Goal: Task Accomplishment & Management: Manage account settings

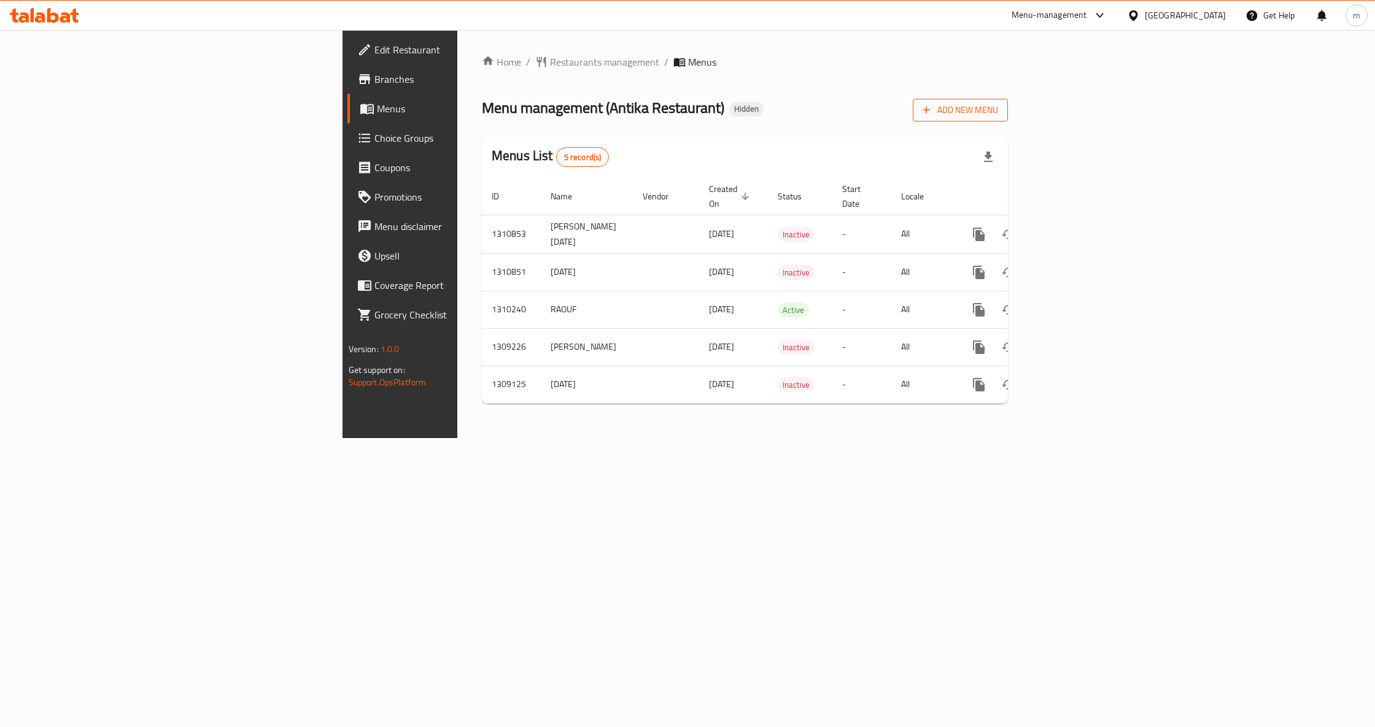
click at [1008, 109] on button "Add New Menu" at bounding box center [960, 110] width 95 height 23
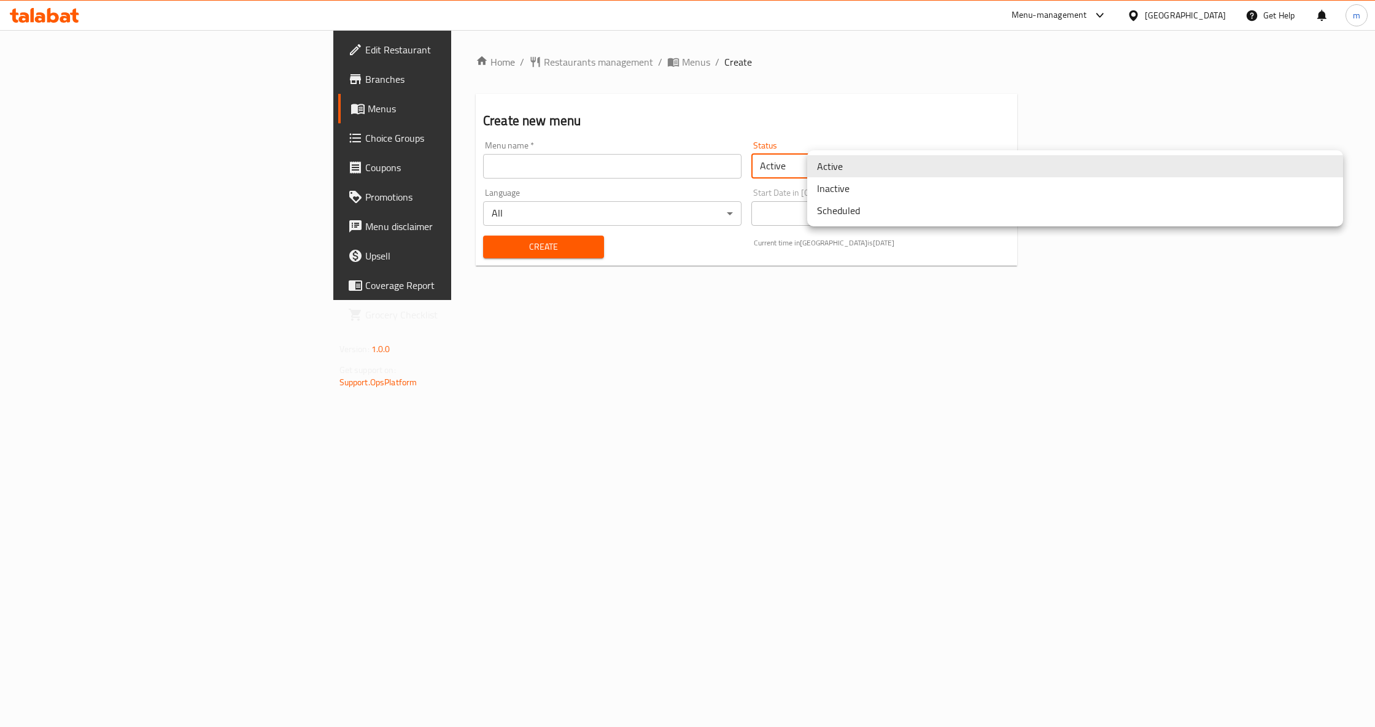
click at [895, 177] on body "​ Menu-management [GEOGRAPHIC_DATA] Get Help m Edit Restaurant Branches Menus C…" at bounding box center [687, 378] width 1375 height 697
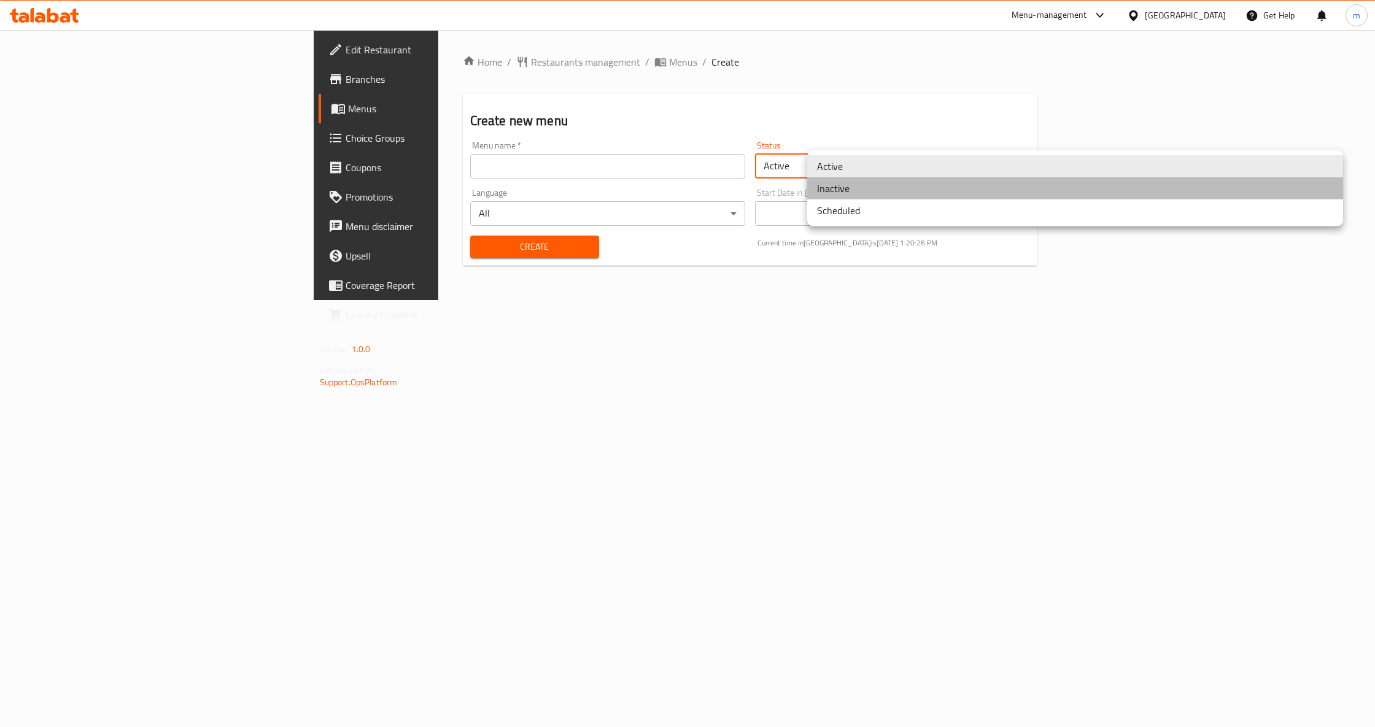
click at [848, 195] on li "Inactive" at bounding box center [1075, 188] width 536 height 22
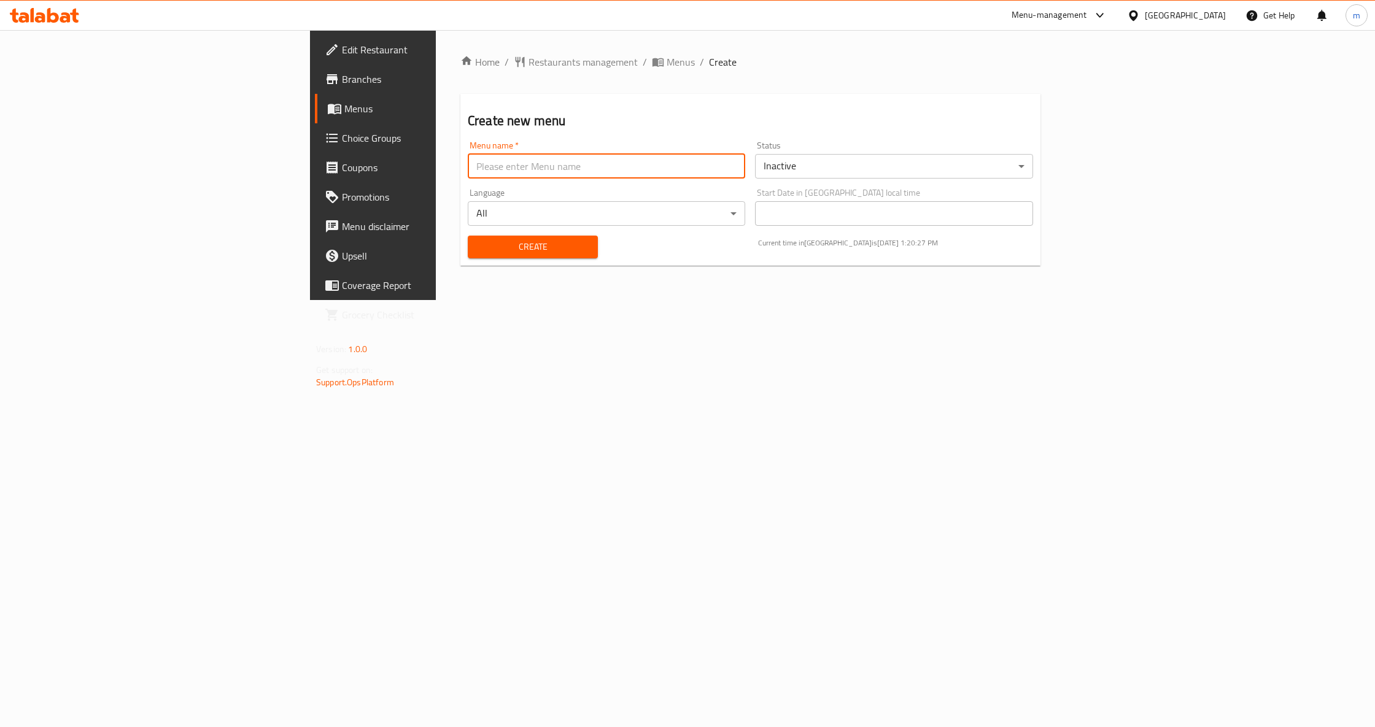
click at [679, 175] on input "text" at bounding box center [606, 166] width 277 height 25
type input "[PERSON_NAME]"
click at [478, 251] on span "Create" at bounding box center [533, 246] width 111 height 15
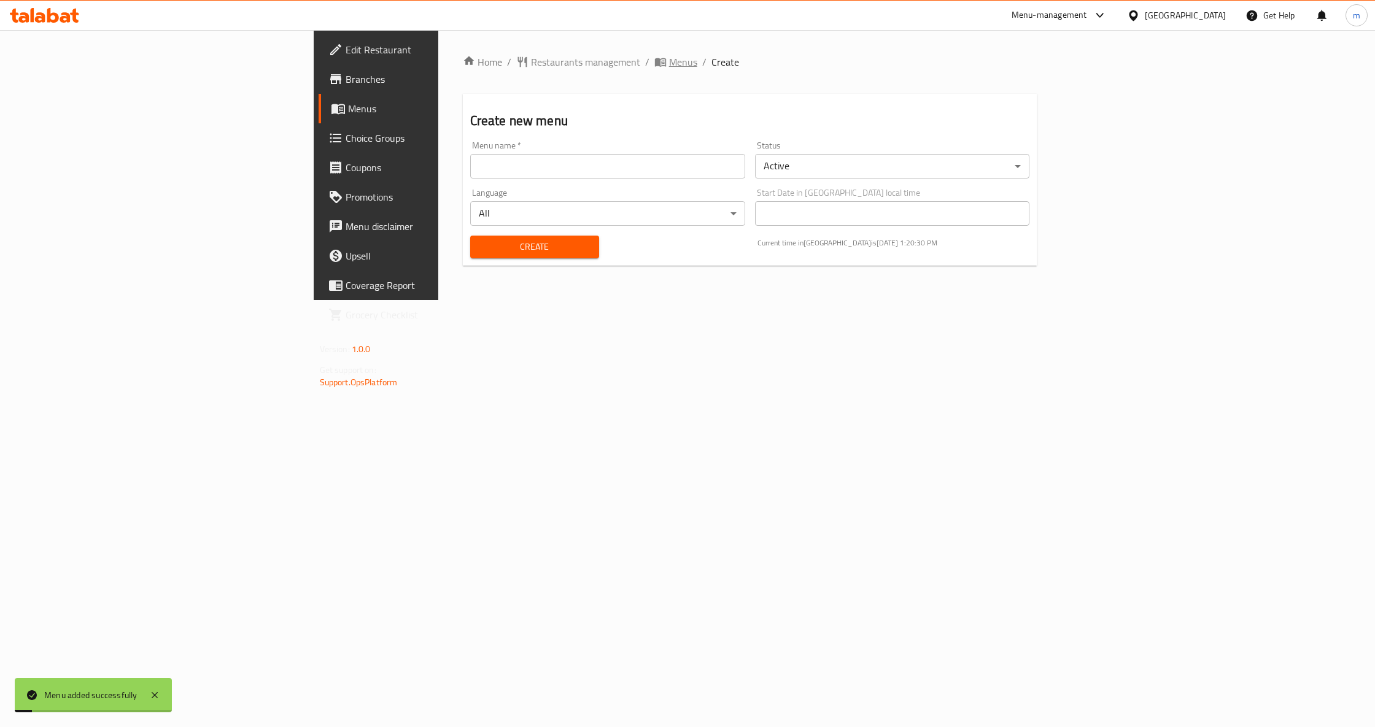
click at [669, 64] on span "Menus" at bounding box center [683, 62] width 28 height 15
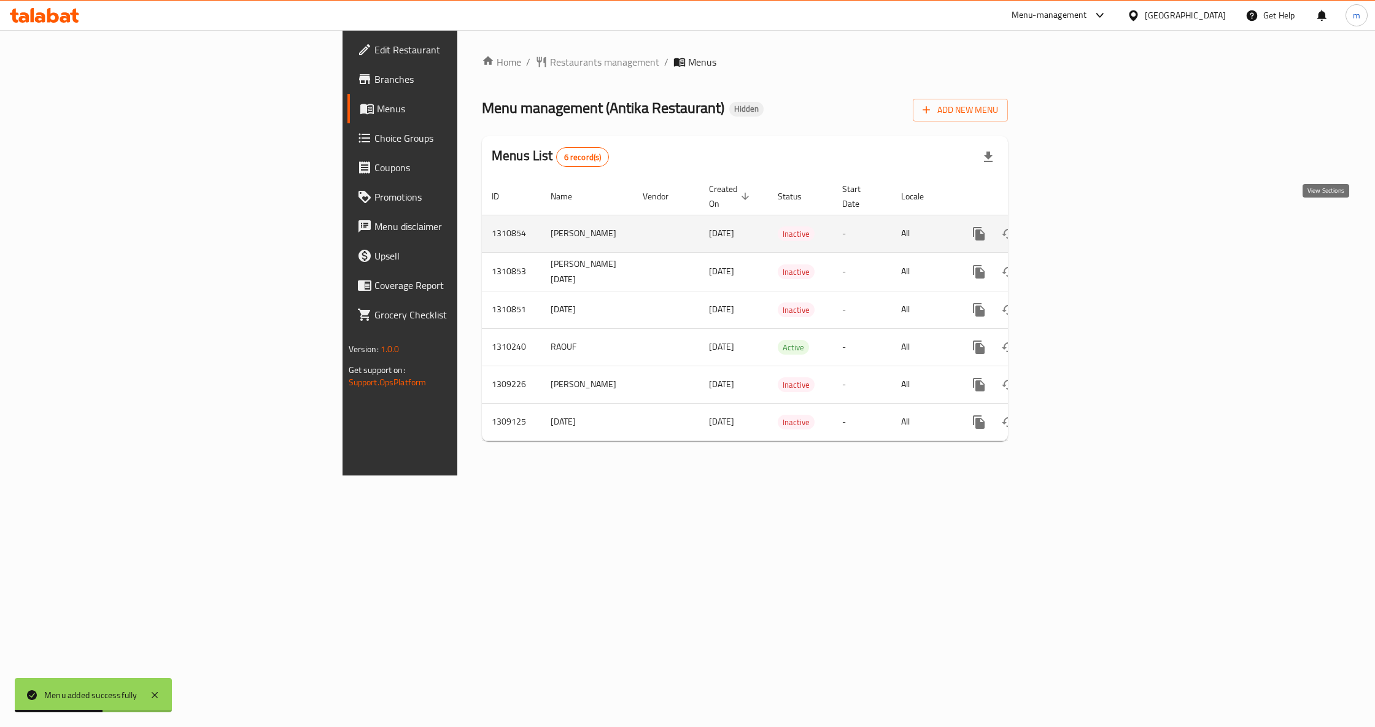
click at [1075, 227] on icon "enhanced table" at bounding box center [1067, 234] width 15 height 15
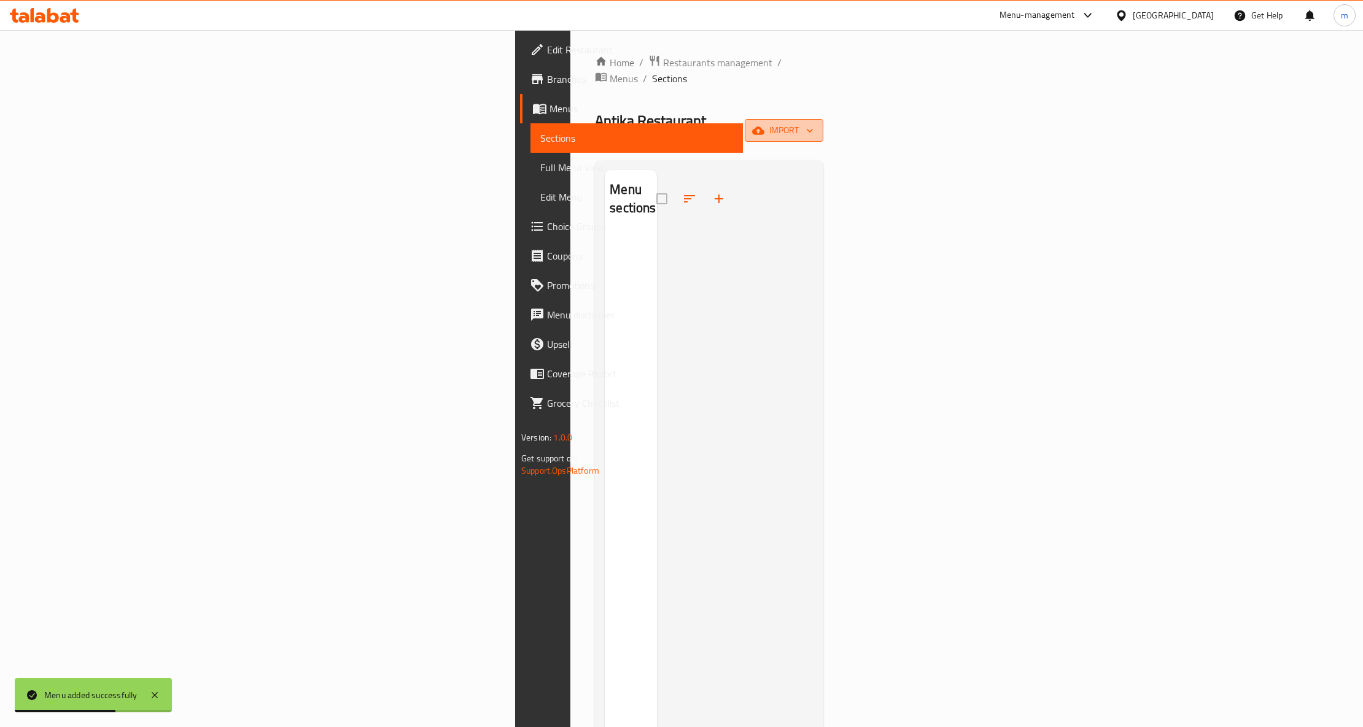
click at [764, 125] on icon "button" at bounding box center [758, 131] width 12 height 12
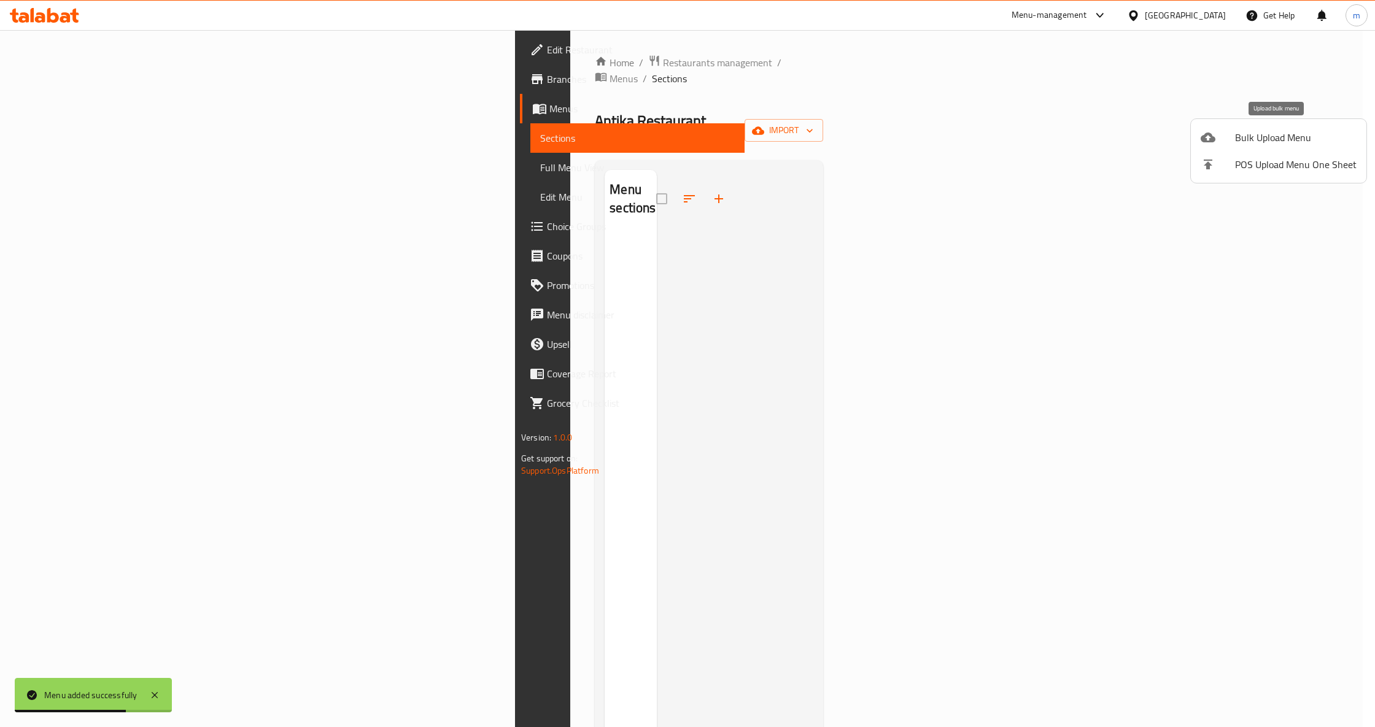
click at [1265, 130] on span "Bulk Upload Menu" at bounding box center [1296, 137] width 122 height 15
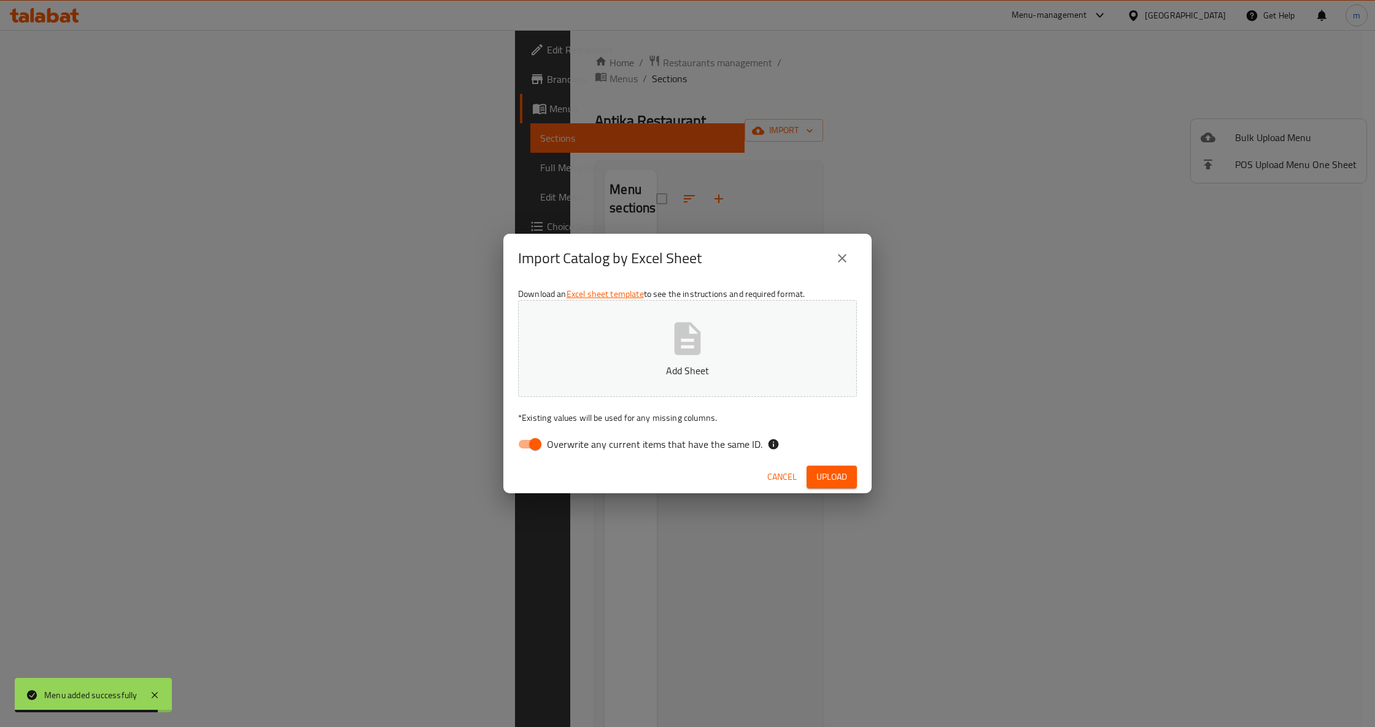
click at [737, 383] on button "Add Sheet" at bounding box center [687, 348] width 339 height 97
click at [536, 442] on input "Overwrite any current items that have the same ID." at bounding box center [535, 444] width 70 height 23
checkbox input "false"
click at [828, 475] on span "Upload" at bounding box center [832, 477] width 31 height 15
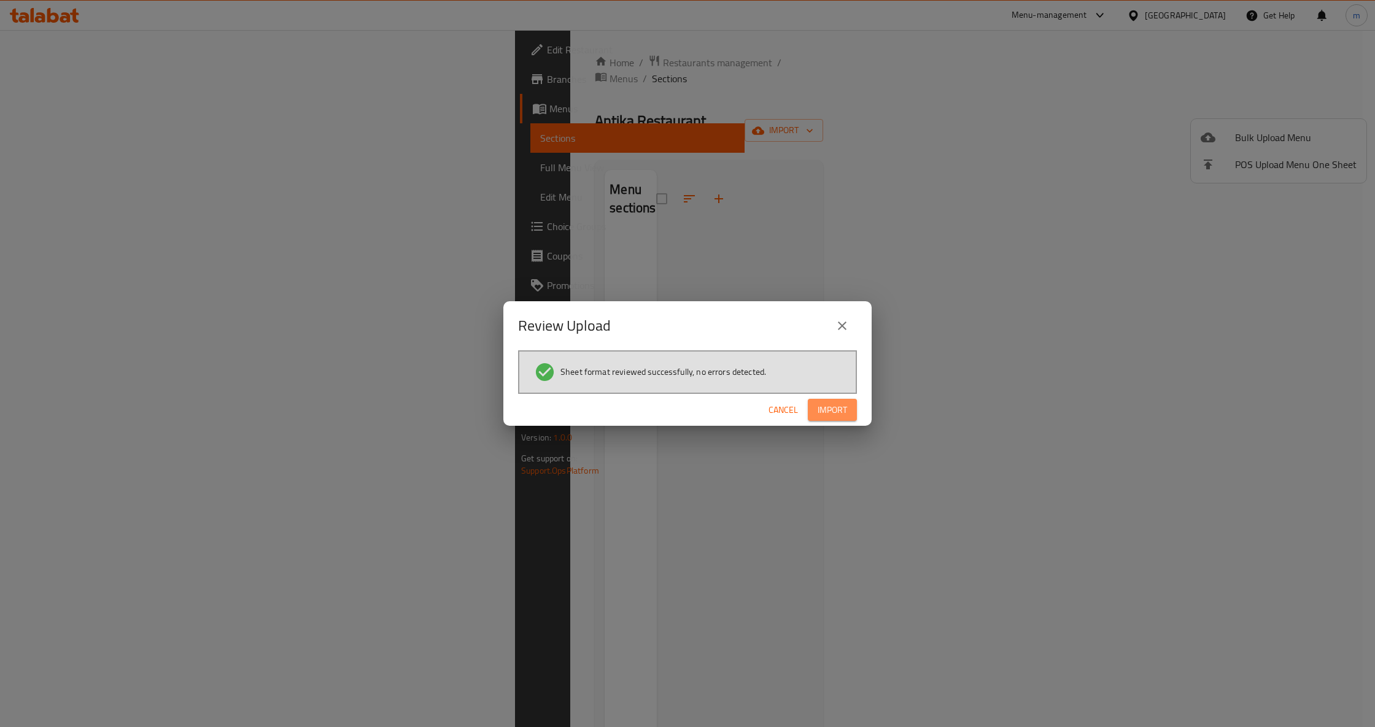
click at [823, 408] on span "Import" at bounding box center [832, 410] width 29 height 15
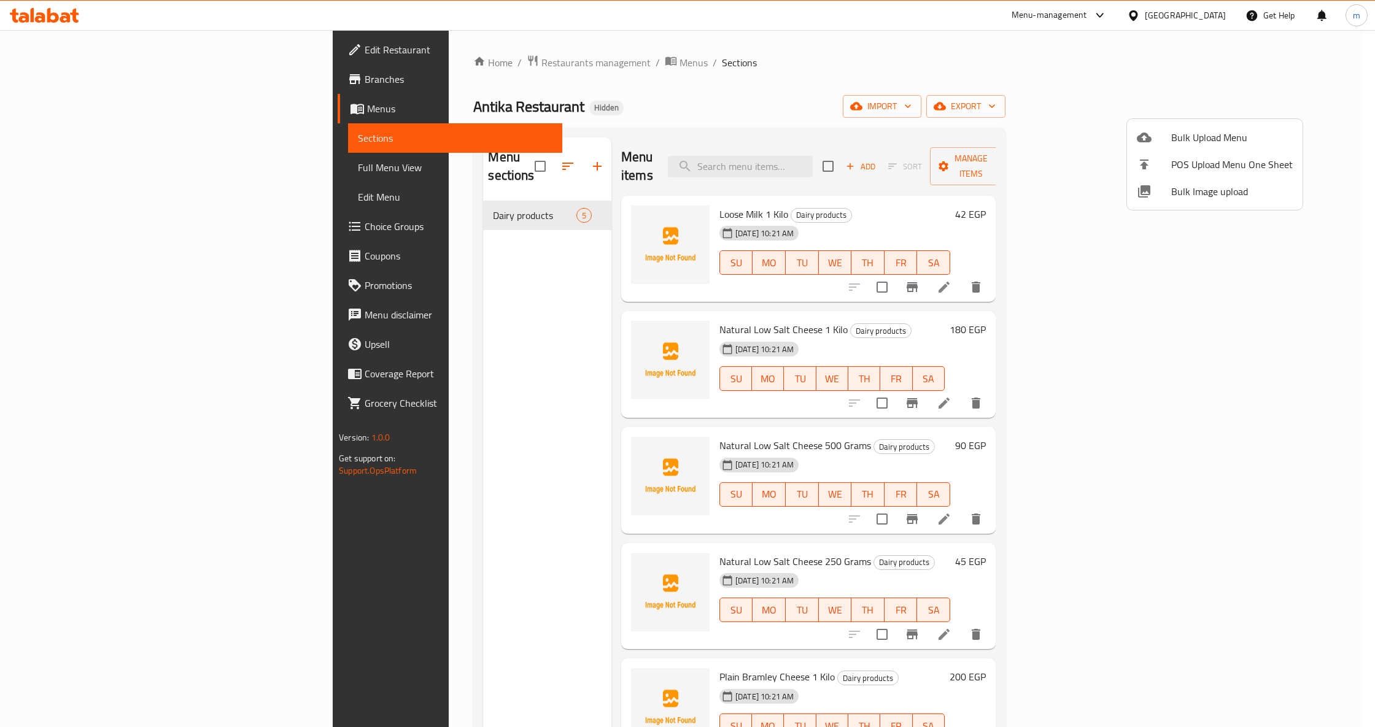
click at [131, 170] on div at bounding box center [687, 363] width 1375 height 727
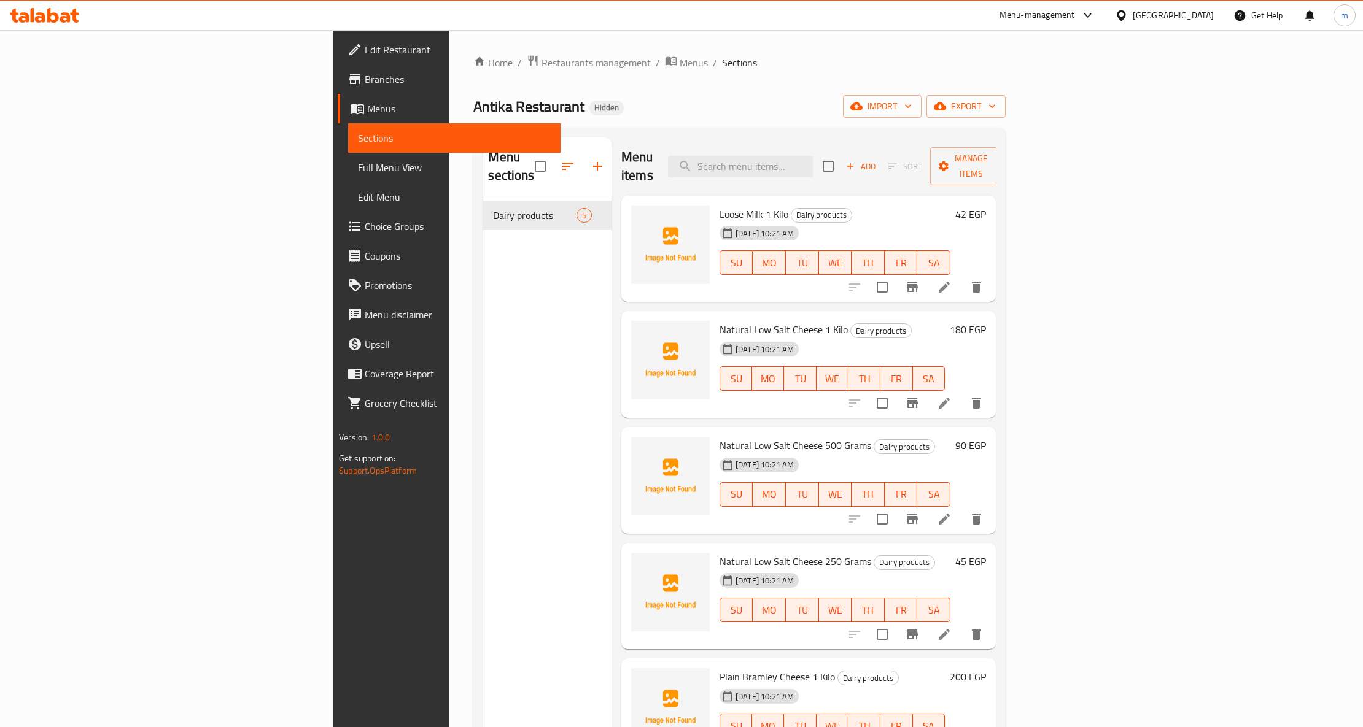
click at [358, 169] on span "Full Menu View" at bounding box center [454, 167] width 193 height 15
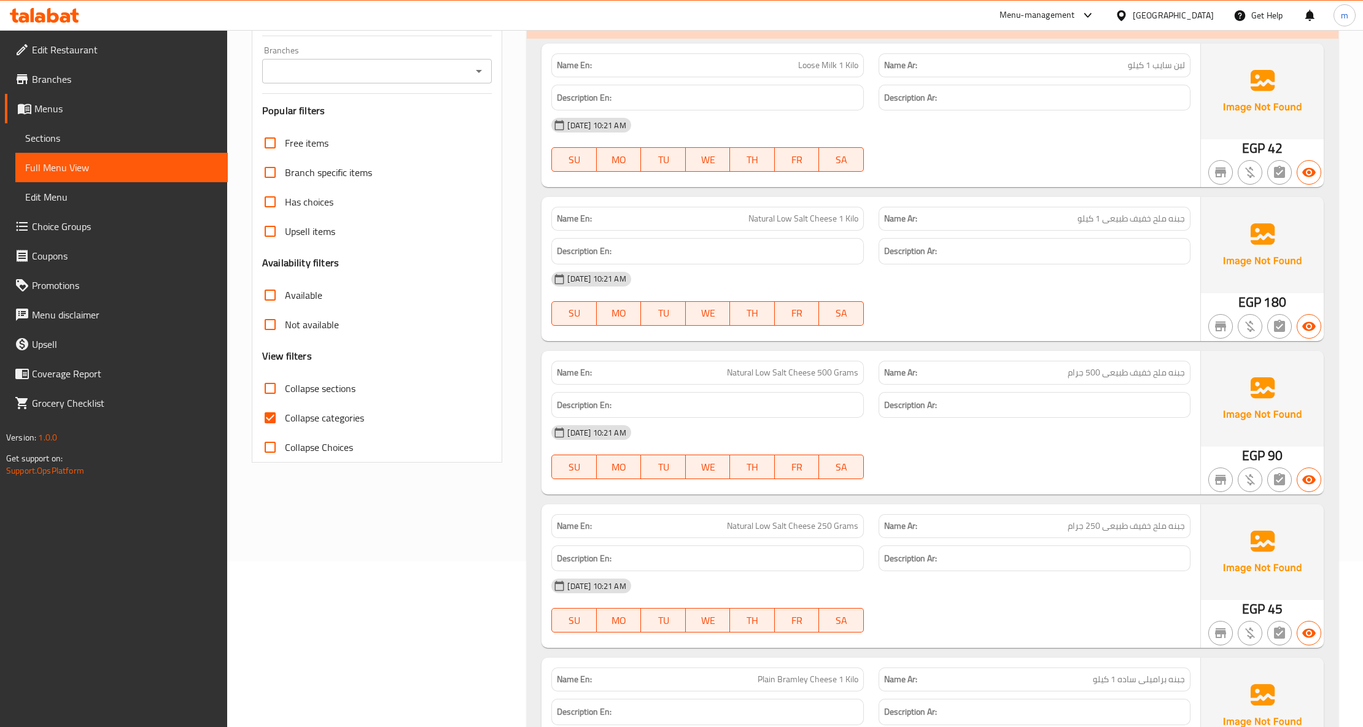
scroll to position [291, 0]
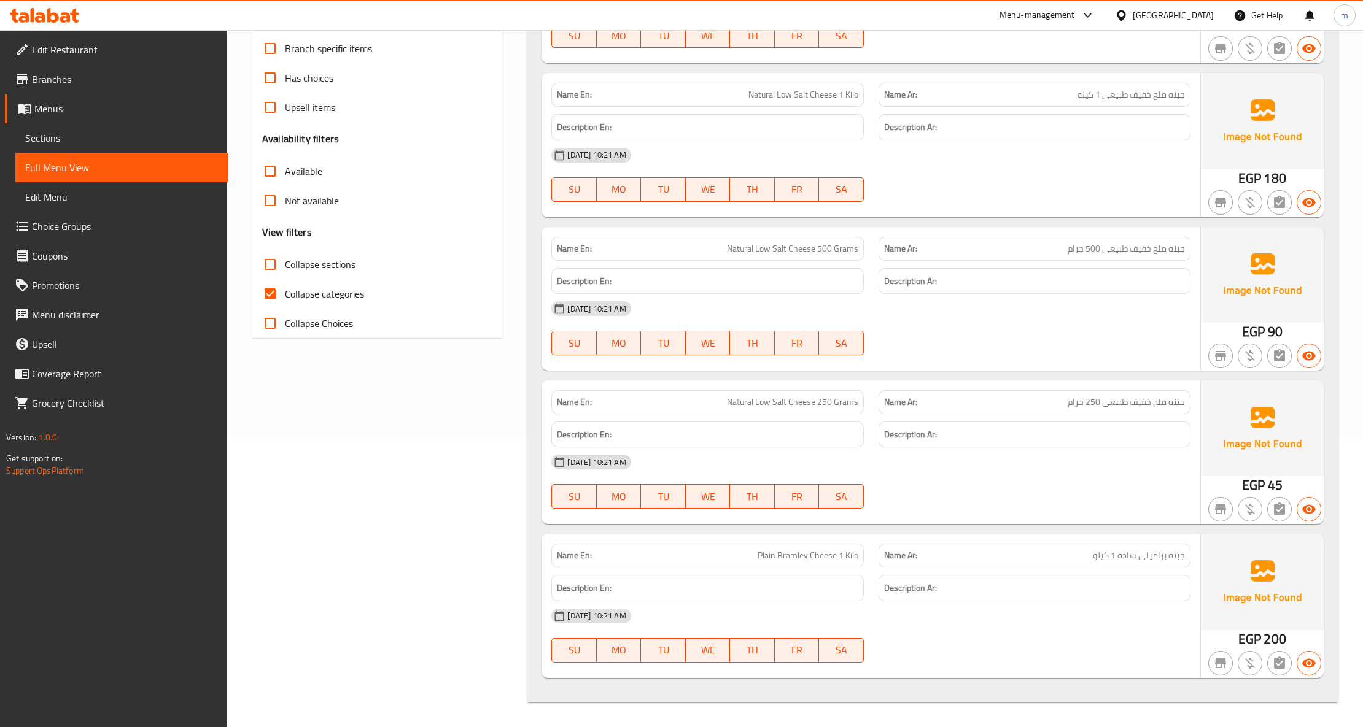
click at [328, 293] on span "Collapse categories" at bounding box center [324, 294] width 79 height 15
click at [285, 293] on input "Collapse categories" at bounding box center [269, 293] width 29 height 29
click at [328, 293] on span "Collapse categories" at bounding box center [324, 294] width 79 height 15
click at [285, 293] on input "Collapse categories" at bounding box center [269, 293] width 29 height 29
checkbox input "true"
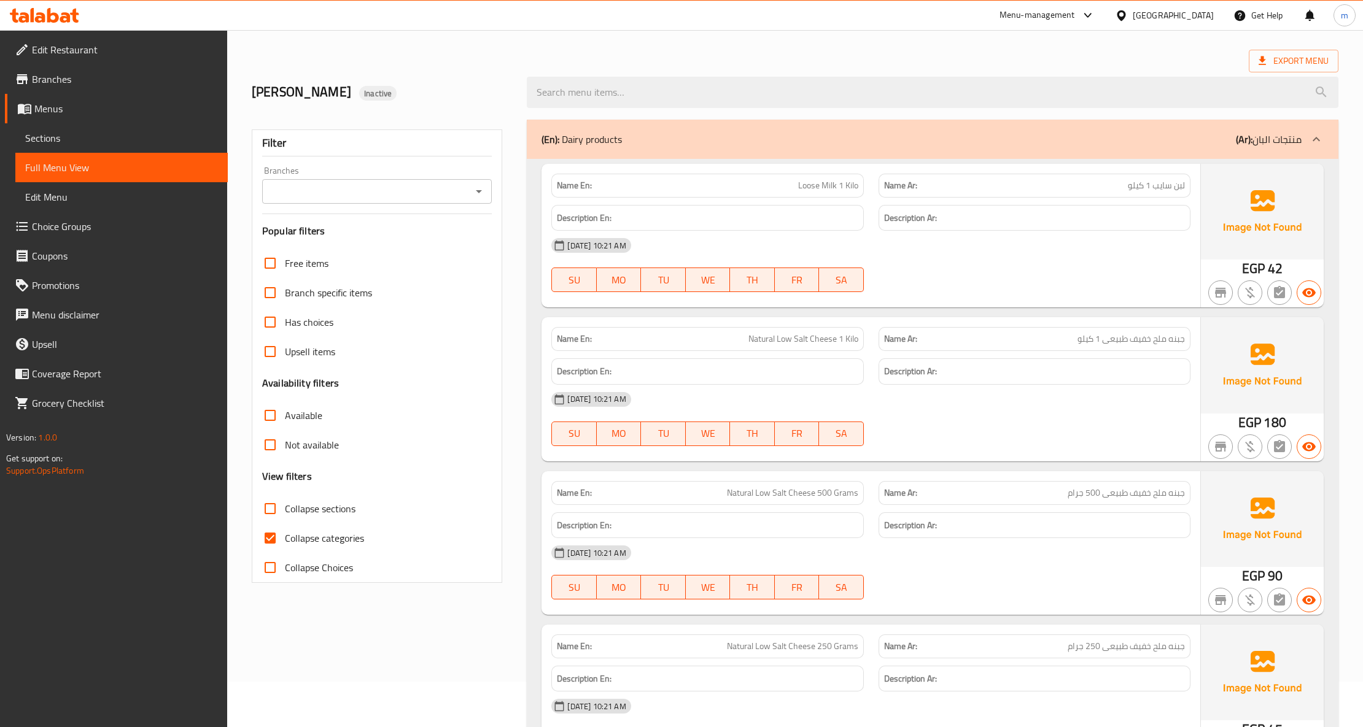
scroll to position [0, 0]
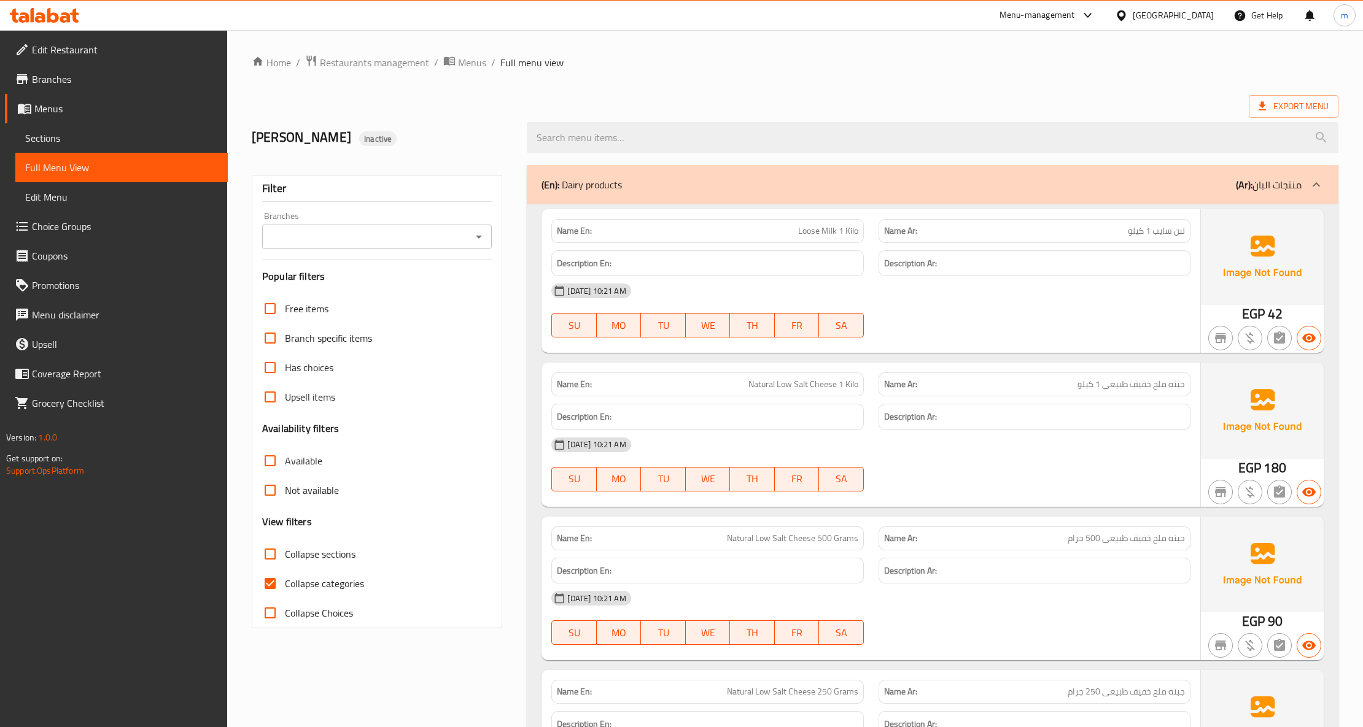
click at [1168, 225] on span "لبن سايب 1 كيلو" at bounding box center [1156, 231] width 57 height 13
click at [1217, 335] on icon "button" at bounding box center [1220, 338] width 11 height 10
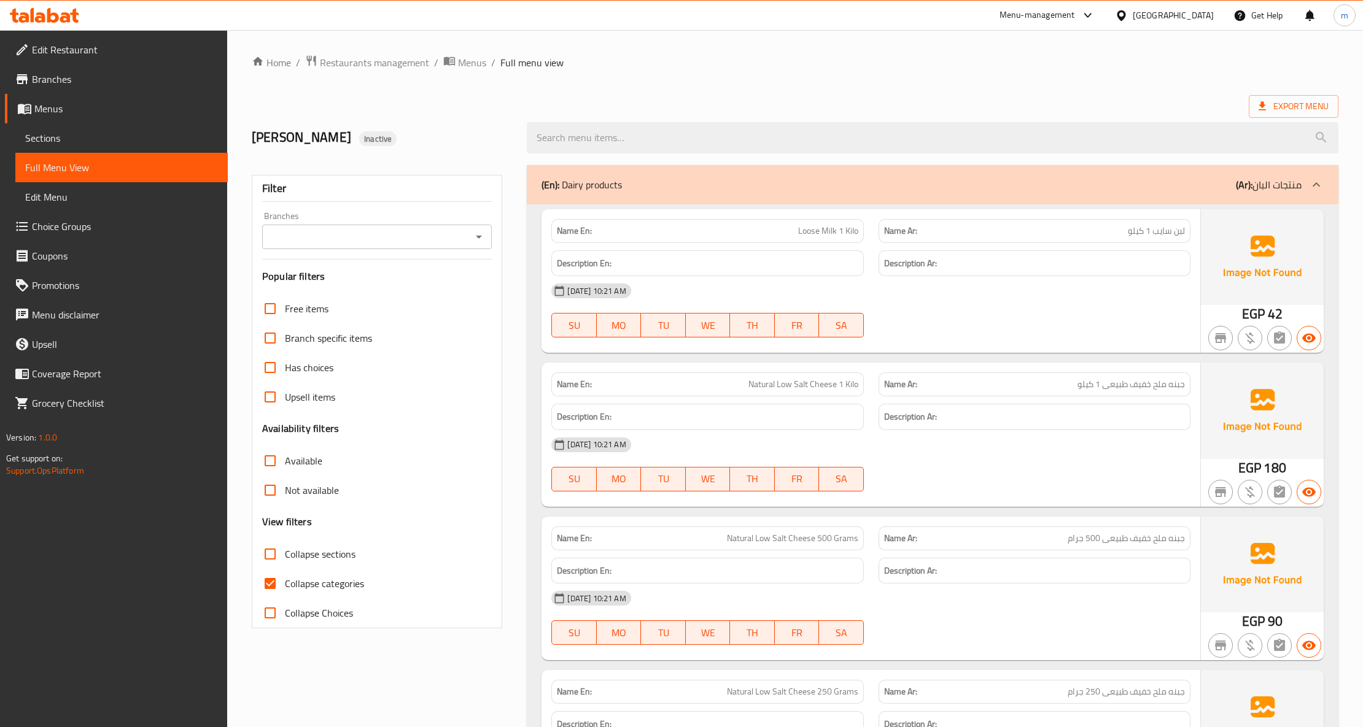
click at [122, 112] on span "Menus" at bounding box center [126, 108] width 184 height 15
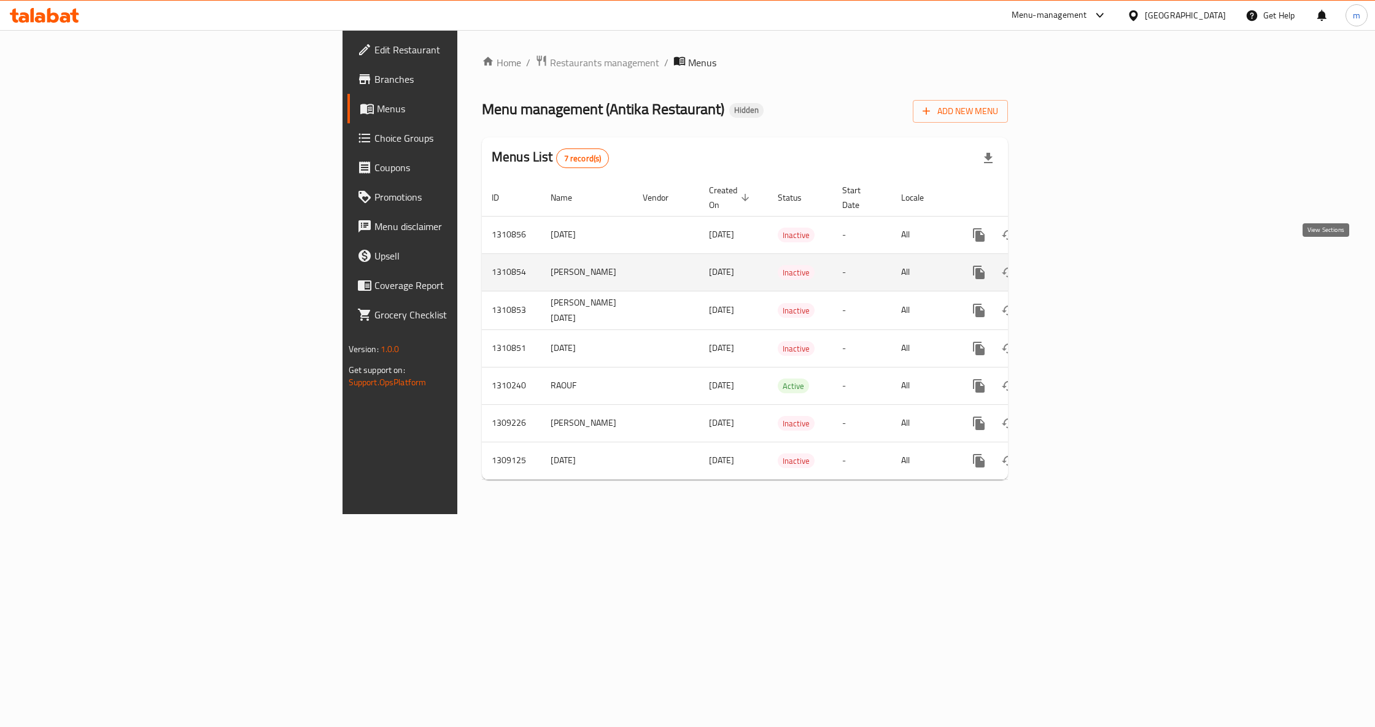
click at [1082, 270] on link "enhanced table" at bounding box center [1067, 272] width 29 height 29
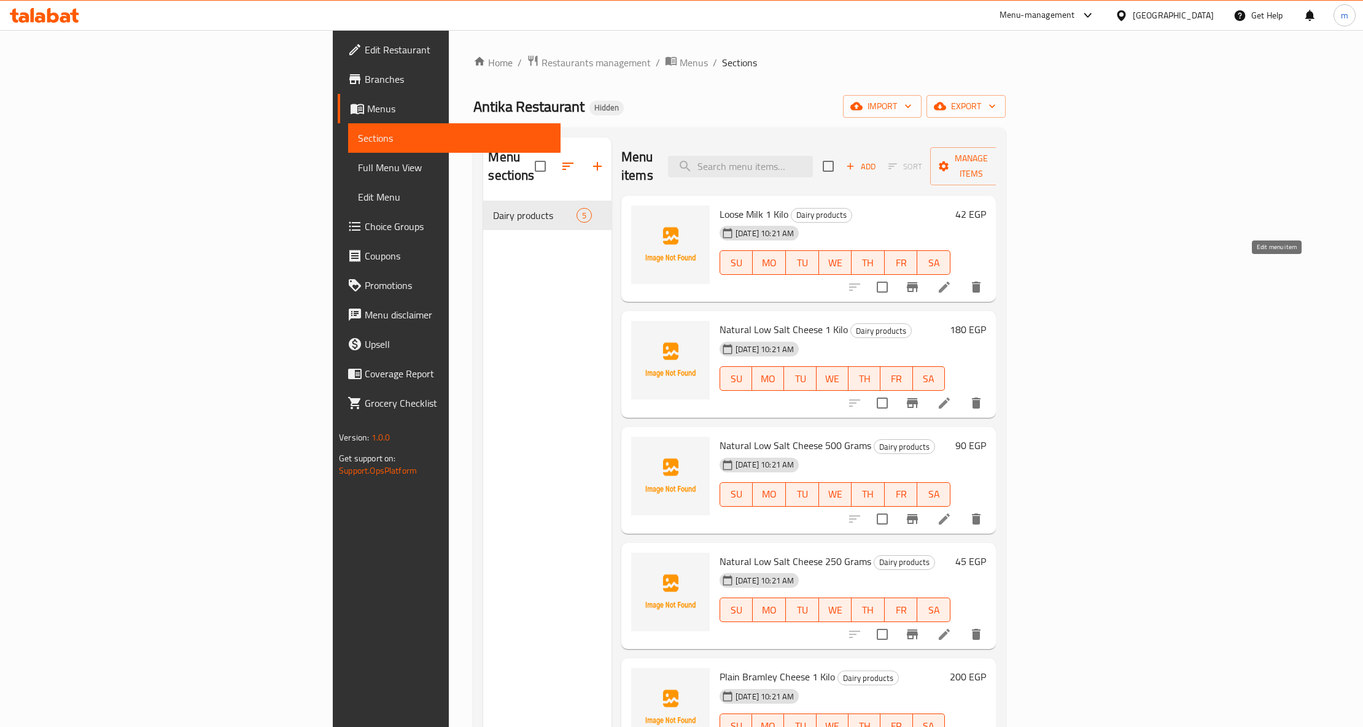
click at [952, 280] on icon at bounding box center [944, 287] width 15 height 15
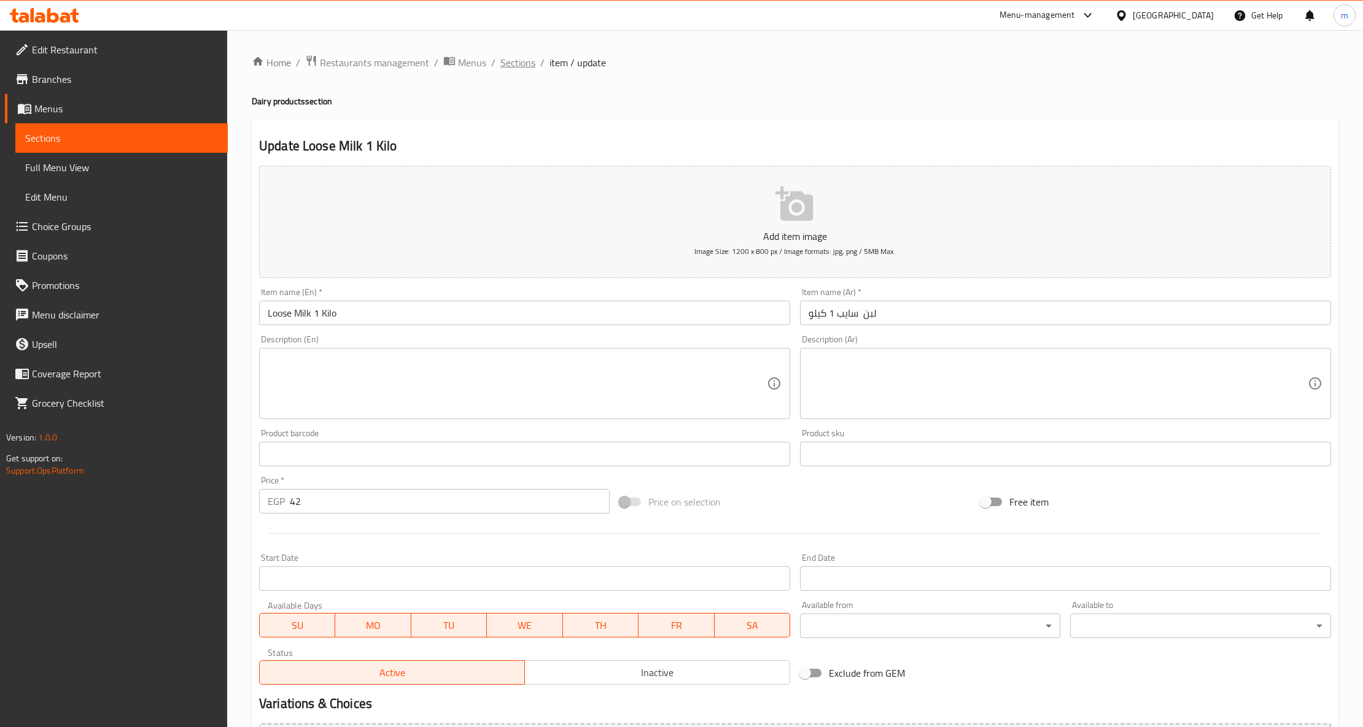
click at [508, 61] on span "Sections" at bounding box center [517, 62] width 35 height 15
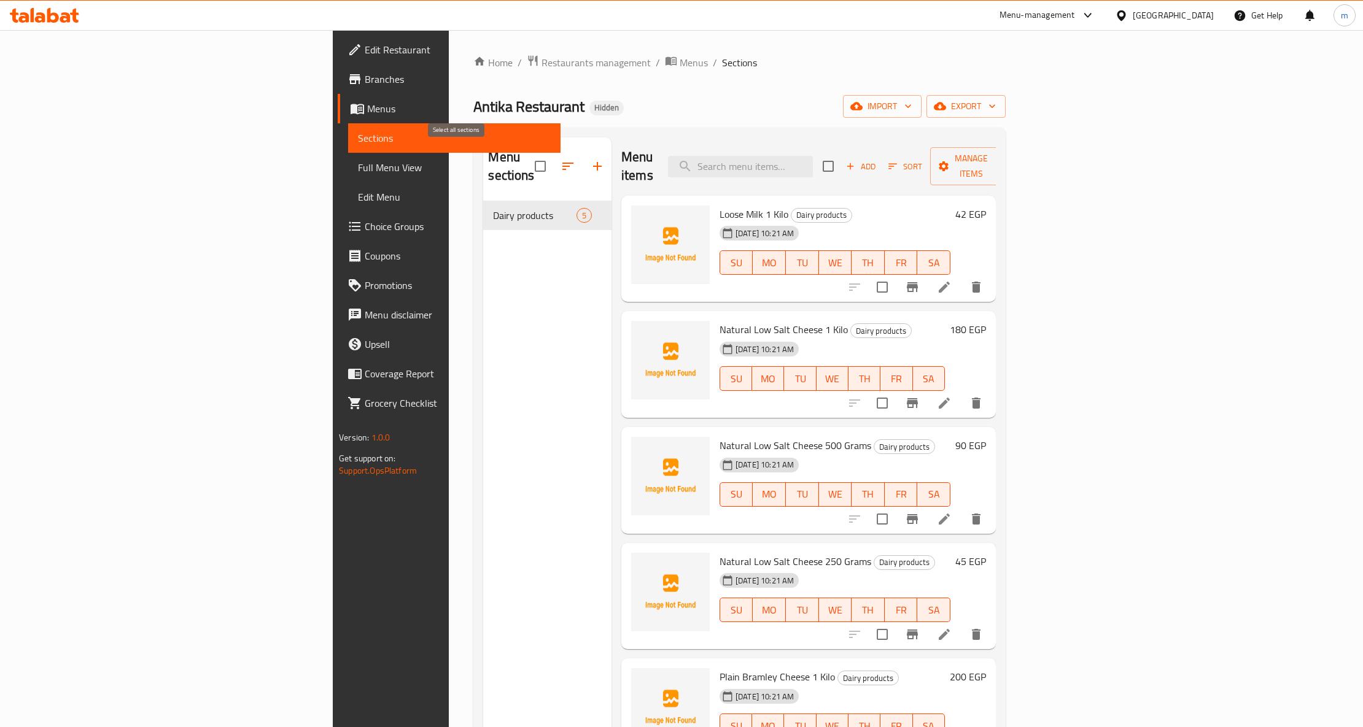
click at [527, 156] on input "checkbox" at bounding box center [540, 166] width 26 height 26
checkbox input "true"
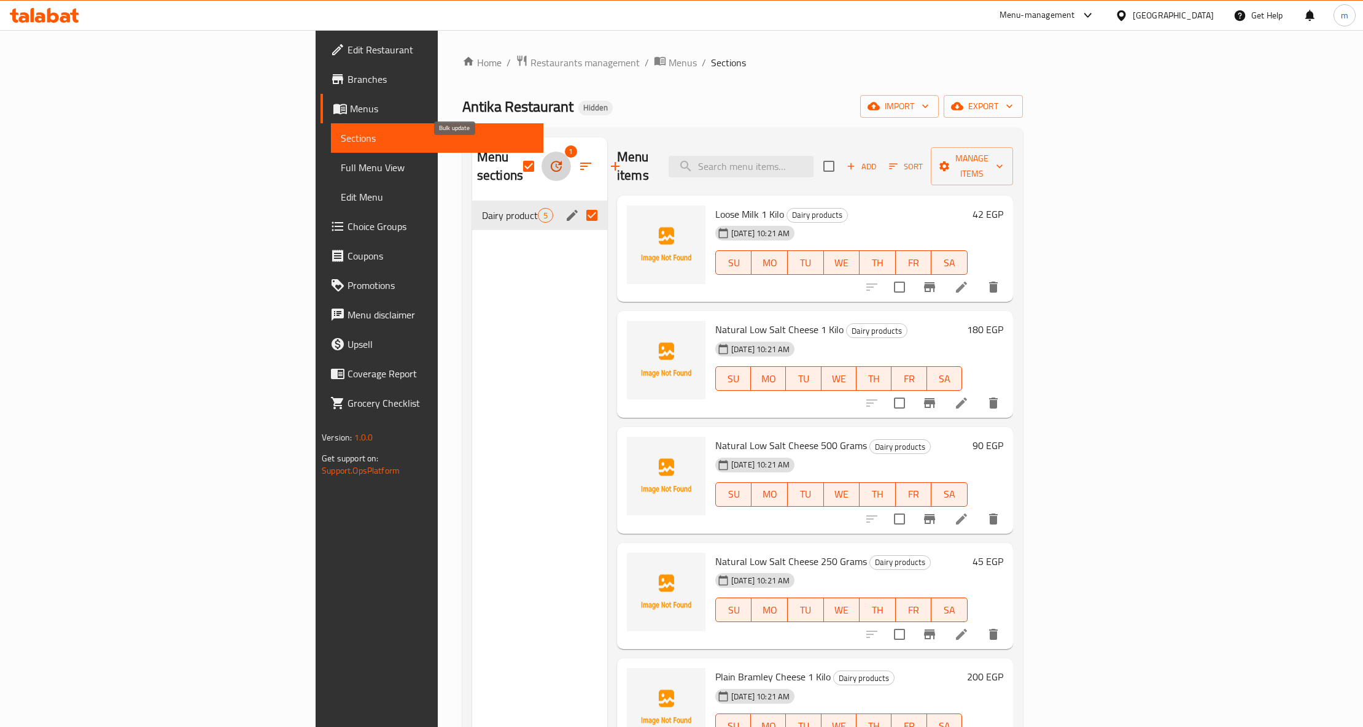
click at [541, 153] on button "button" at bounding box center [555, 166] width 29 height 29
